Goal: Check status: Check status

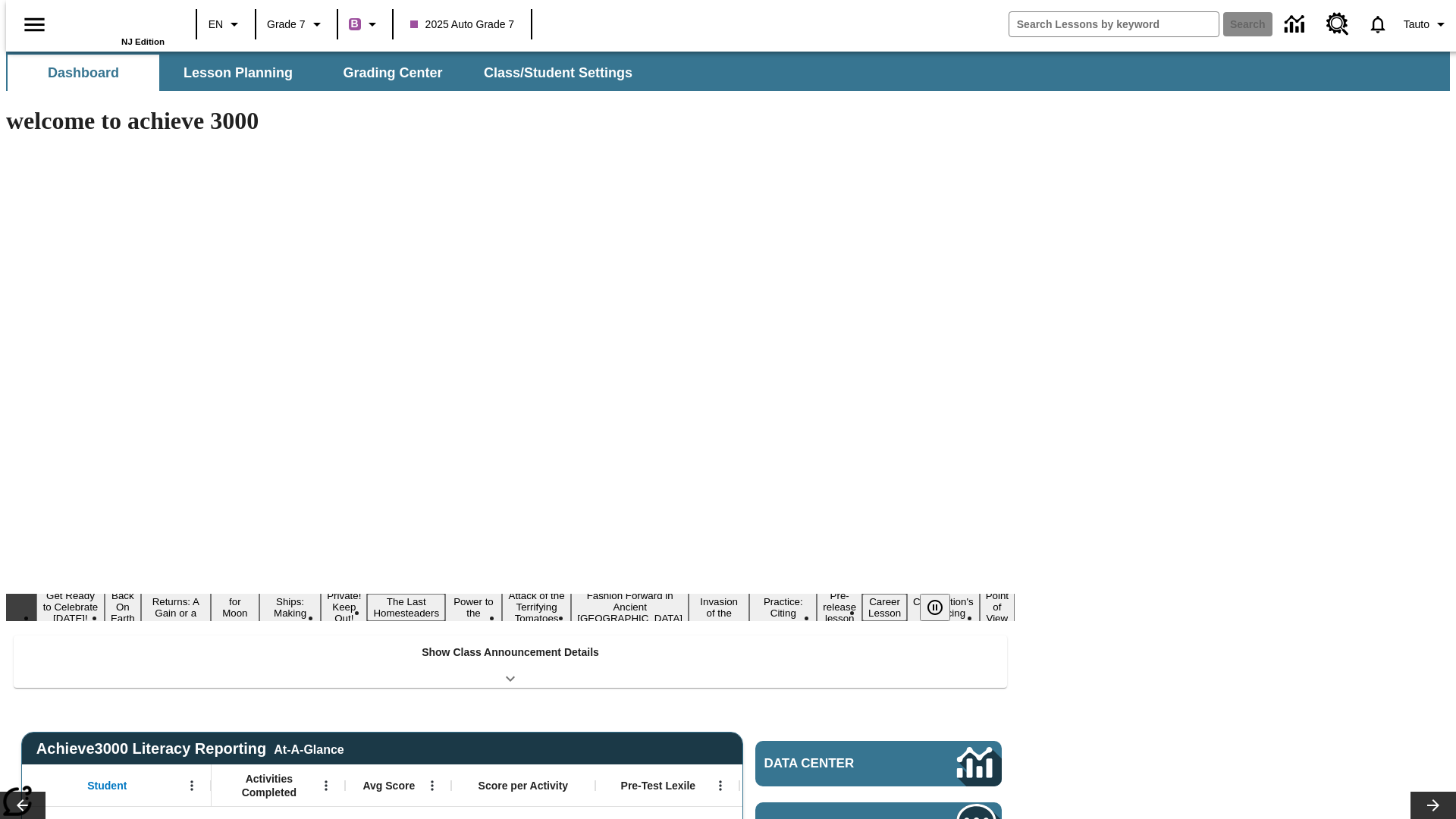
type input "-1"
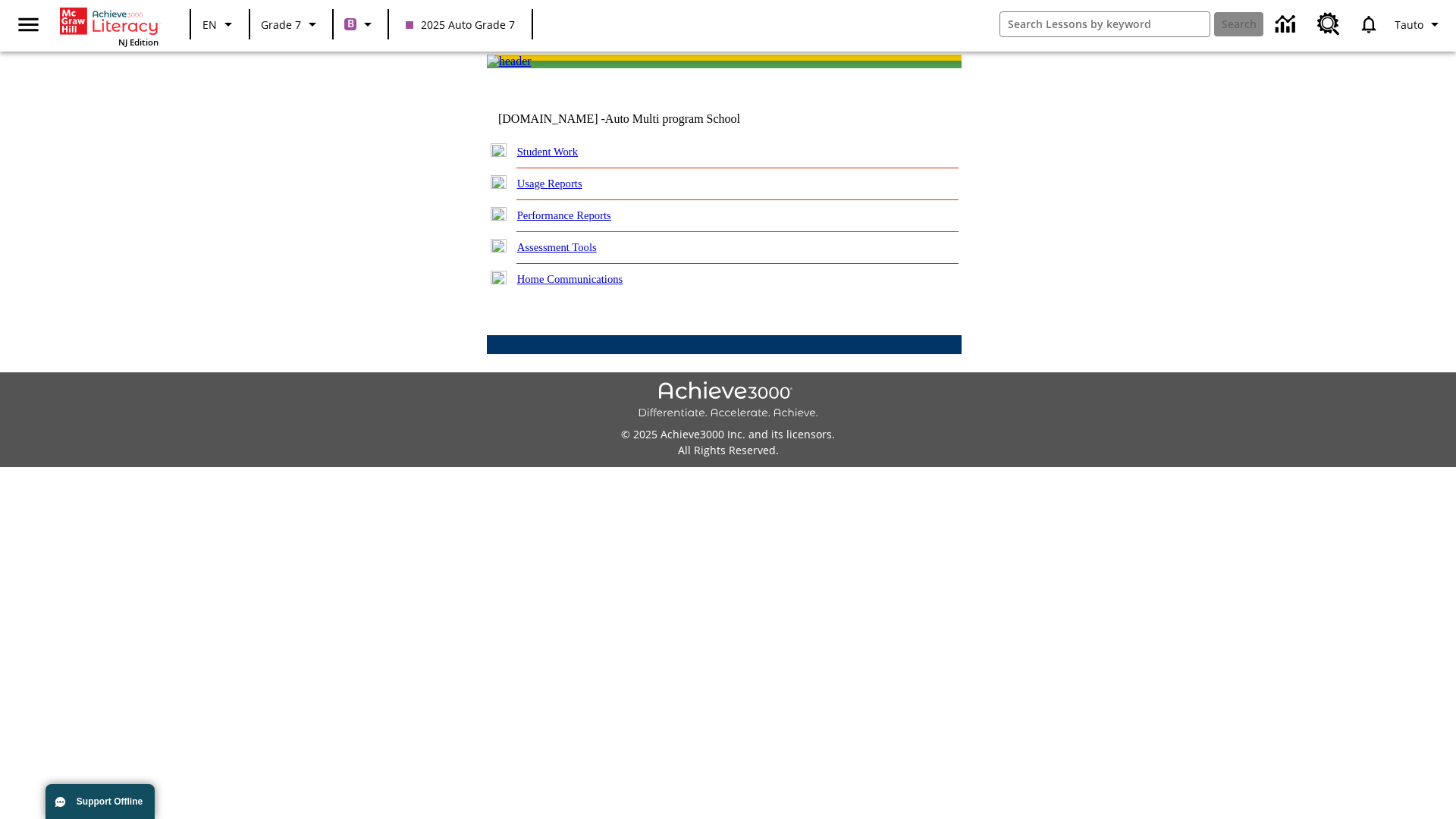
click at [557, 158] on link "Student Work" at bounding box center [547, 152] width 61 height 12
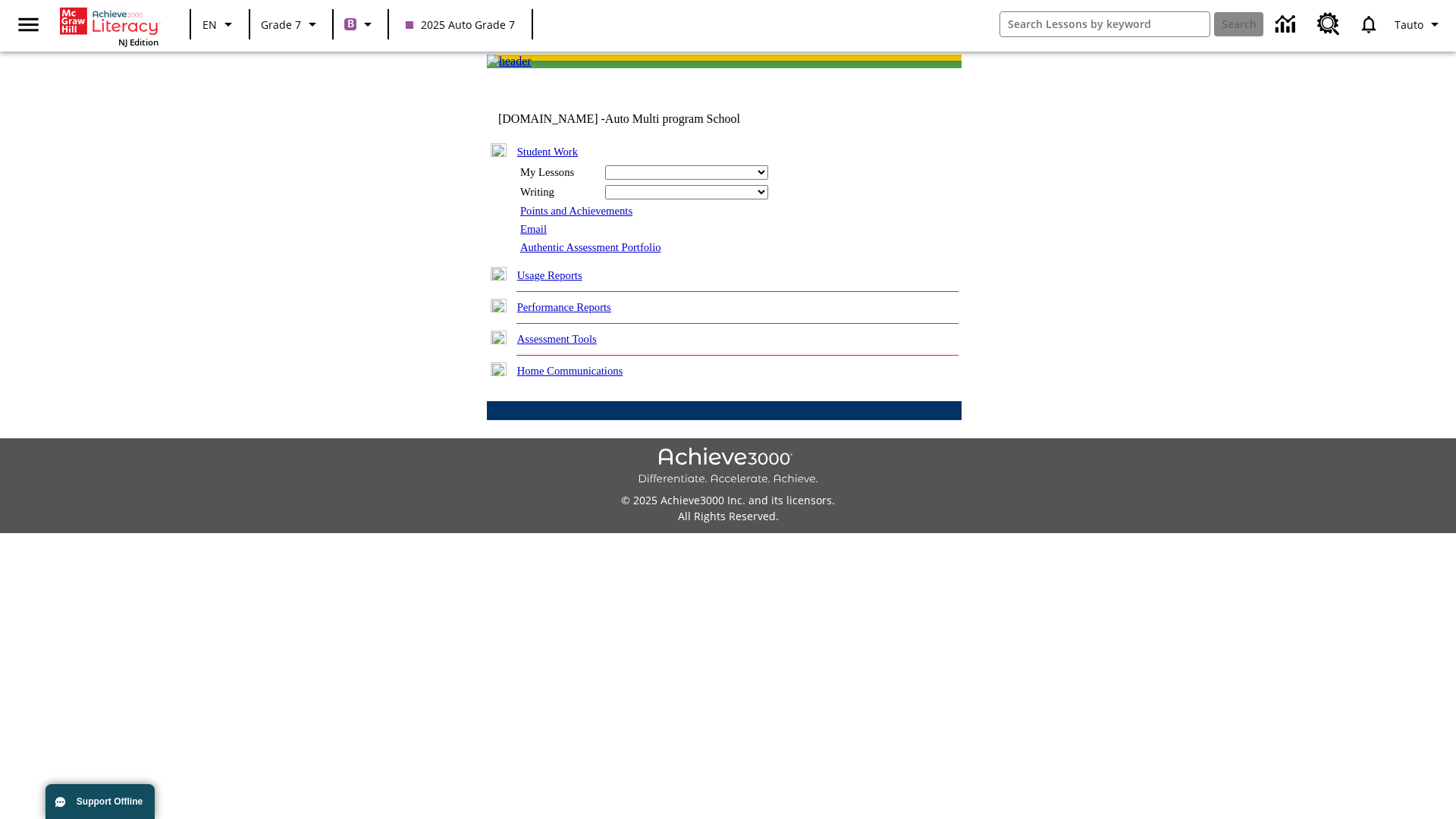
select select "/options/reports/?report_id=24&atype=7&section=2"
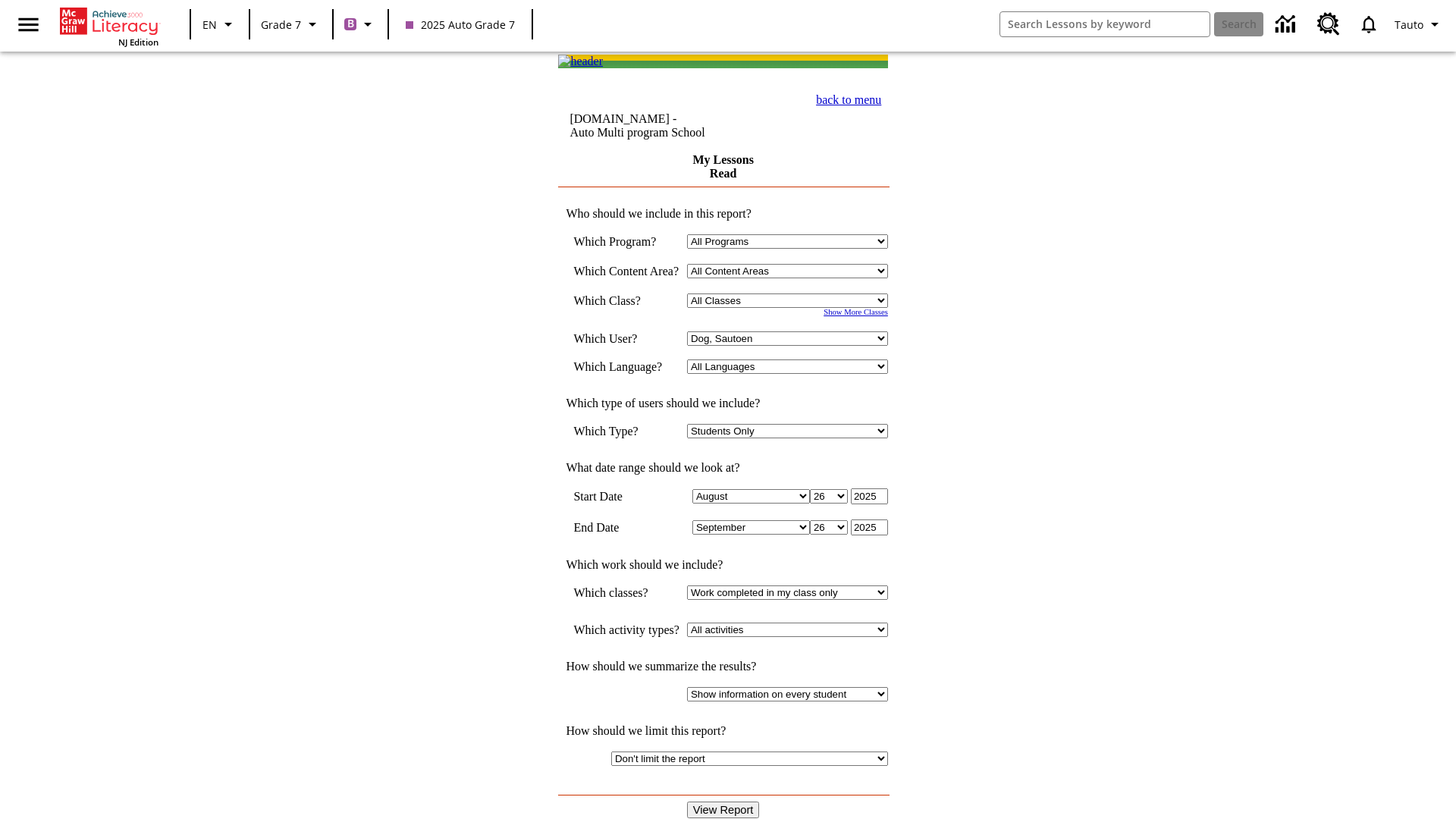
select select "21437138"
select select "4"
type input "2024"
click at [725, 802] on input "View Report" at bounding box center [723, 811] width 72 height 17
